Goal: Check status: Check status

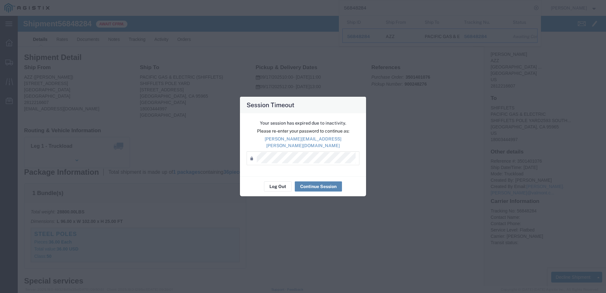
click at [329, 185] on button "Continue Session" at bounding box center [318, 186] width 47 height 10
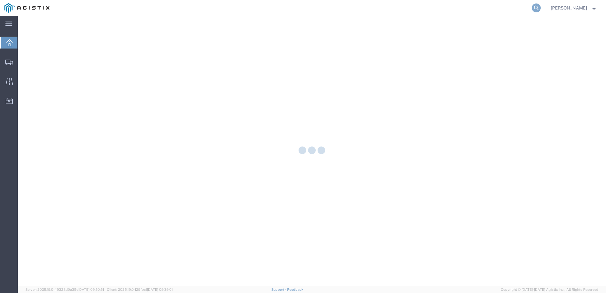
click at [541, 10] on icon at bounding box center [536, 7] width 9 height 9
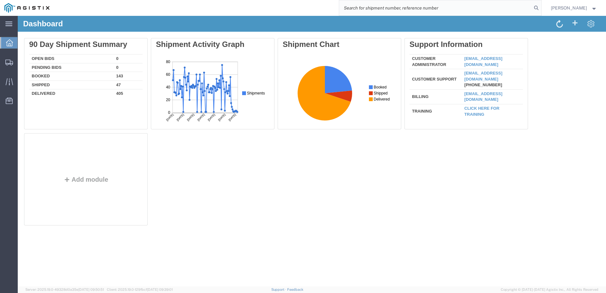
click at [438, 7] on input "search" at bounding box center [435, 7] width 193 height 15
paste input "56848582"
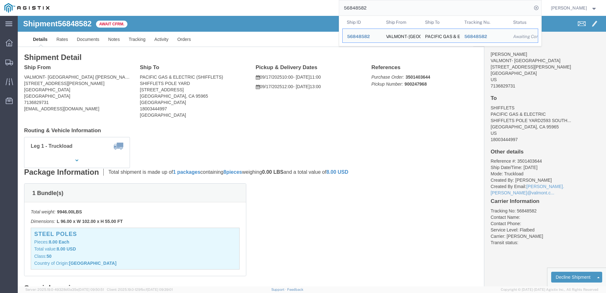
drag, startPoint x: 380, startPoint y: 8, endPoint x: 349, endPoint y: 6, distance: 30.8
click at [349, 6] on div "56848582 Ship ID Ship From Ship To Tracking Nu. Status Ship ID 56848582 Ship Fr…" at bounding box center [297, 8] width 487 height 16
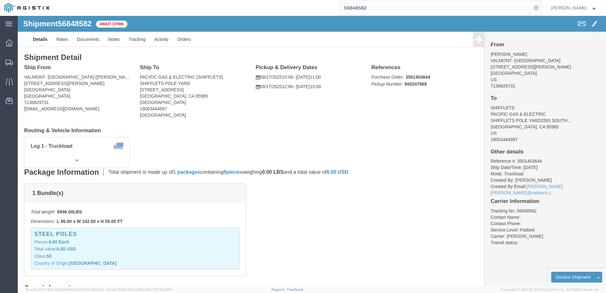
paste input "640"
type input "56848640"
